Goal: Task Accomplishment & Management: Manage account settings

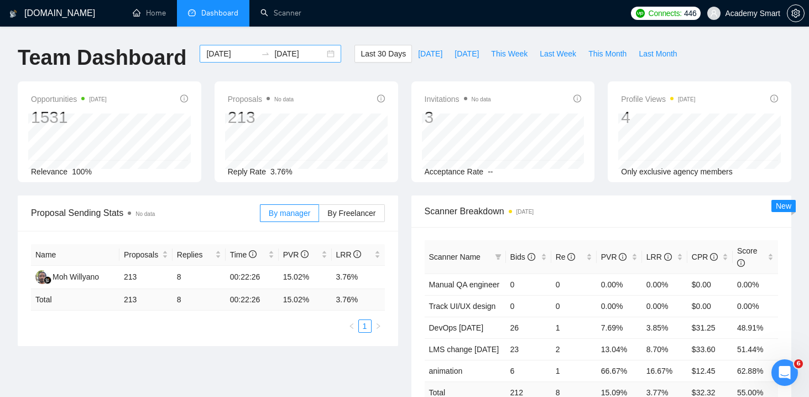
scroll to position [7, 0]
click at [285, 14] on link "Scanner" at bounding box center [281, 12] width 41 height 9
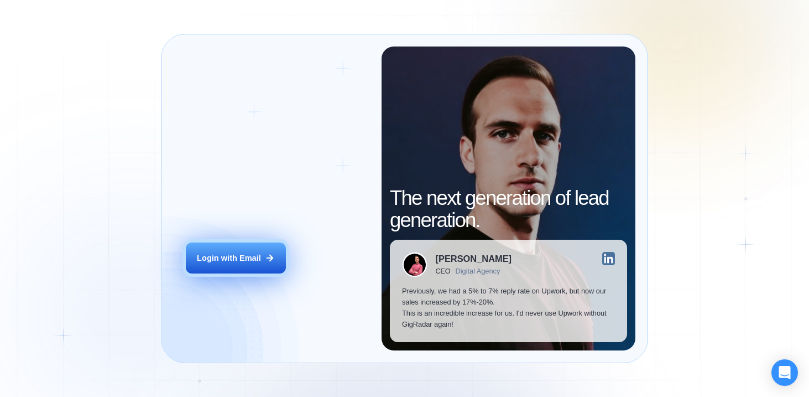
click at [232, 268] on button "Login with Email" at bounding box center [236, 258] width 100 height 32
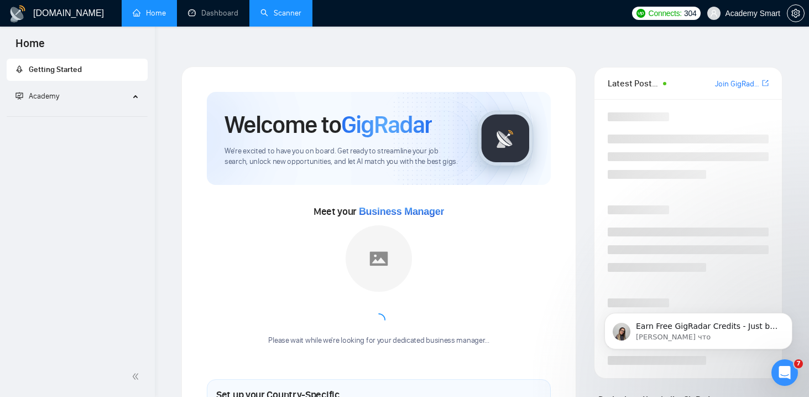
click at [282, 14] on link "Scanner" at bounding box center [281, 12] width 41 height 9
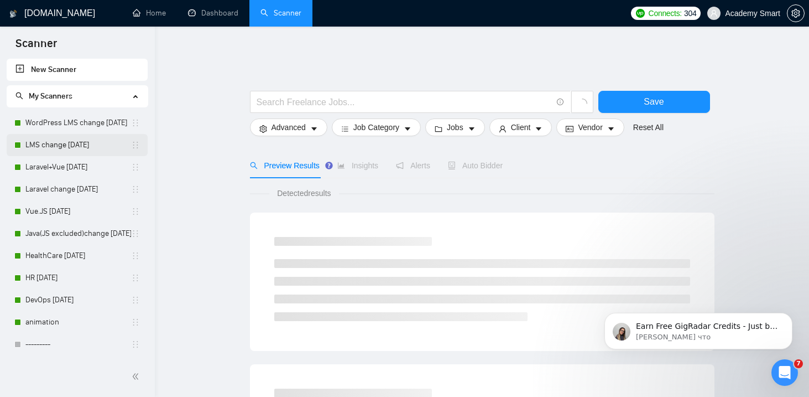
click at [45, 144] on link "LMS change [DATE]" at bounding box center [78, 145] width 106 height 22
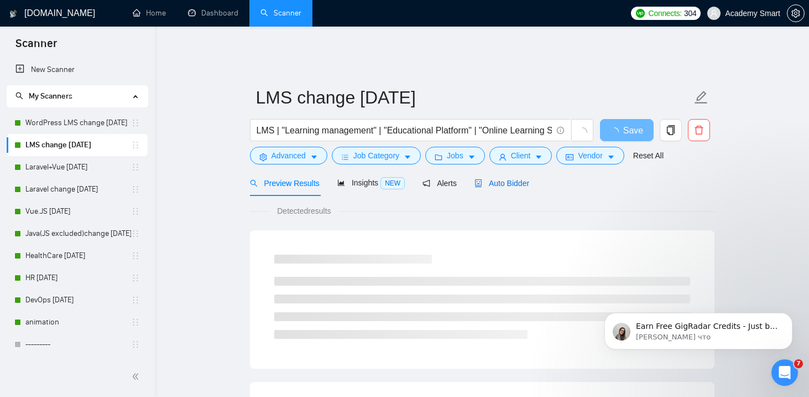
click at [515, 179] on span "Auto Bidder" at bounding box center [502, 183] width 55 height 9
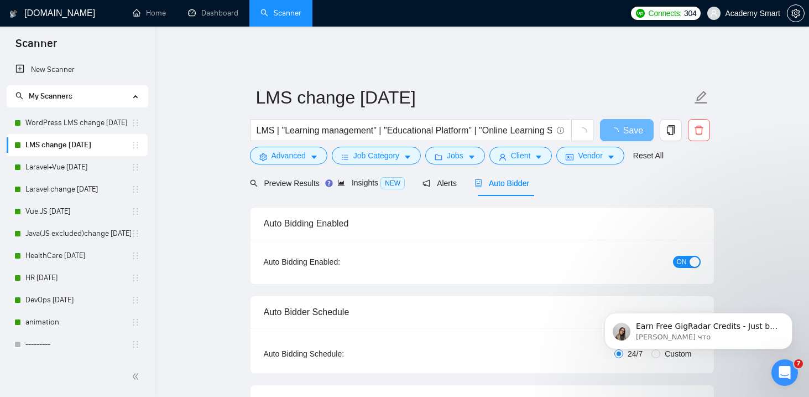
checkbox input "true"
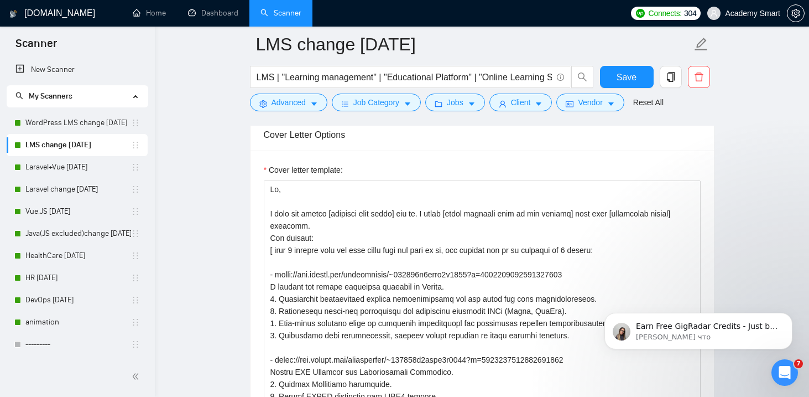
scroll to position [1247, 0]
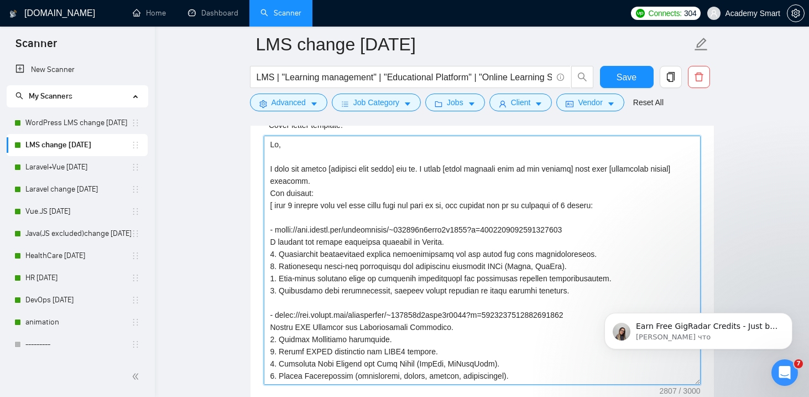
click at [353, 218] on textarea "Cover letter template:" at bounding box center [482, 260] width 437 height 249
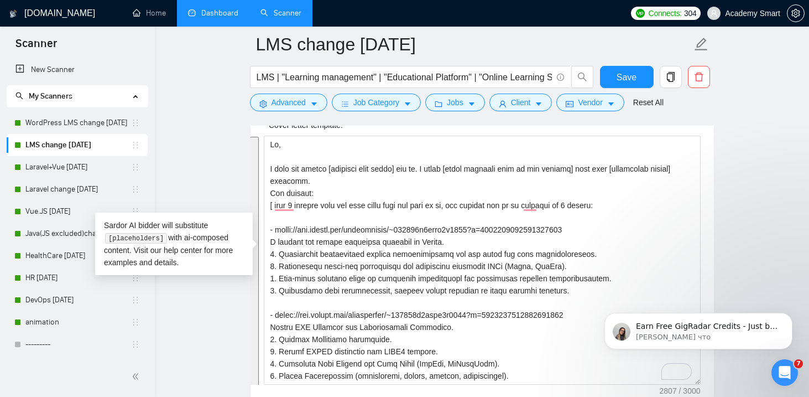
click at [207, 16] on link "Dashboard" at bounding box center [213, 12] width 50 height 9
